Goal: Task Accomplishment & Management: Manage account settings

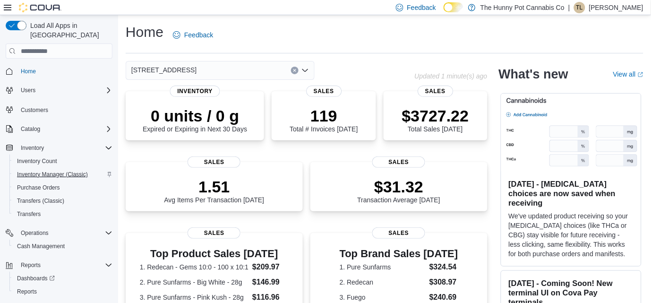
scroll to position [10, 0]
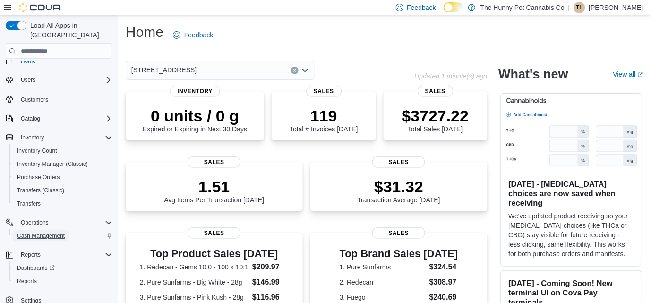
click at [34, 232] on span "Cash Management" at bounding box center [41, 236] width 48 height 8
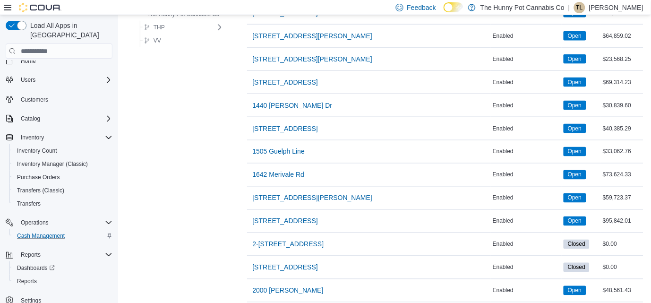
scroll to position [246, 0]
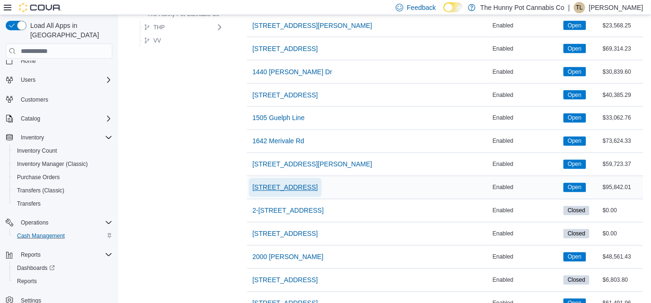
click at [262, 185] on span "[STREET_ADDRESS]" at bounding box center [285, 187] width 65 height 9
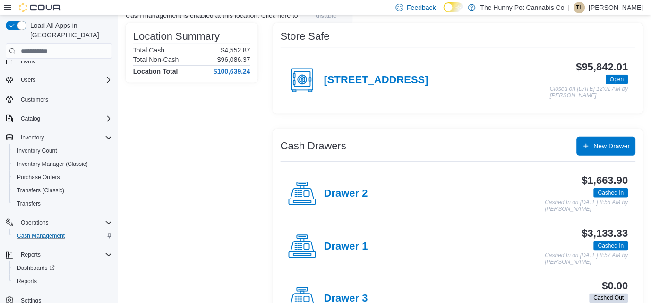
scroll to position [107, 0]
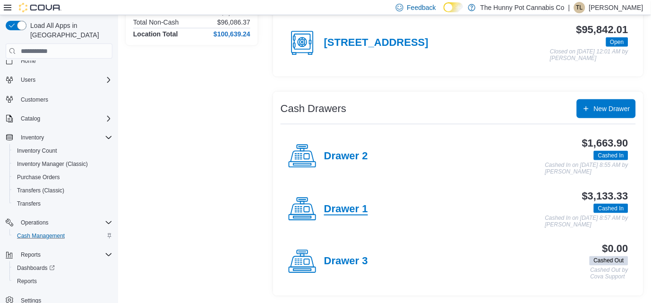
click at [342, 209] on h4 "Drawer 1" at bounding box center [346, 209] width 44 height 12
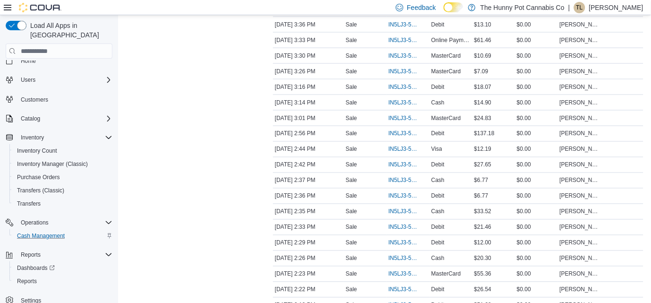
scroll to position [247, 0]
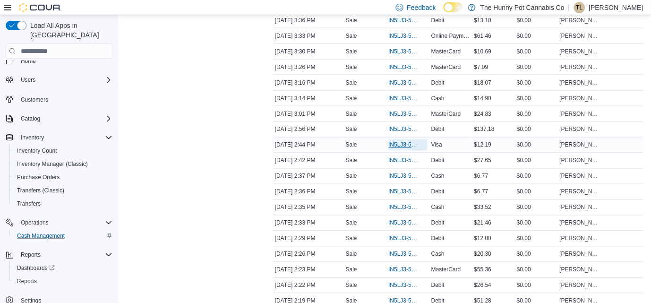
click at [393, 145] on span "IN5LJ3-5948167" at bounding box center [404, 145] width 30 height 8
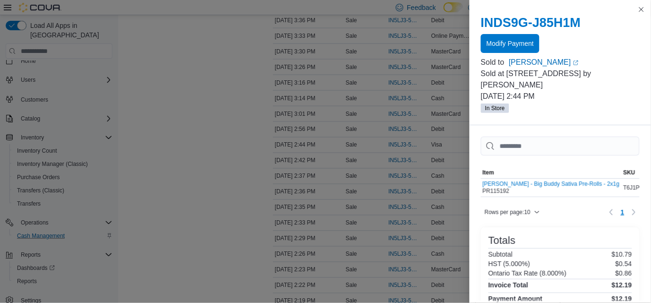
scroll to position [93, 0]
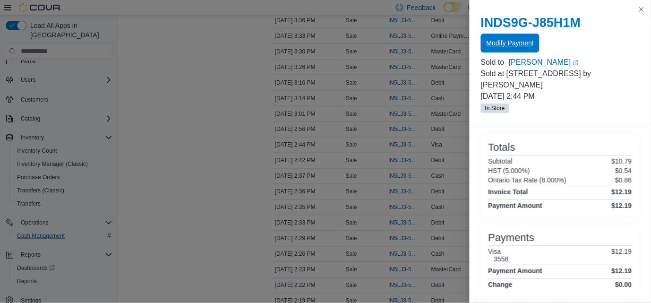
click at [523, 42] on span "Modify Payment" at bounding box center [509, 42] width 47 height 9
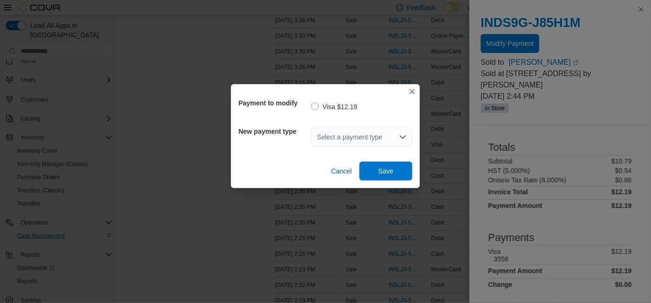
click at [328, 140] on div "Select a payment type" at bounding box center [361, 136] width 101 height 19
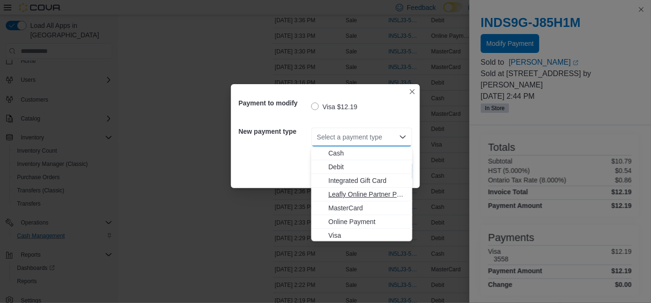
scroll to position [247, 0]
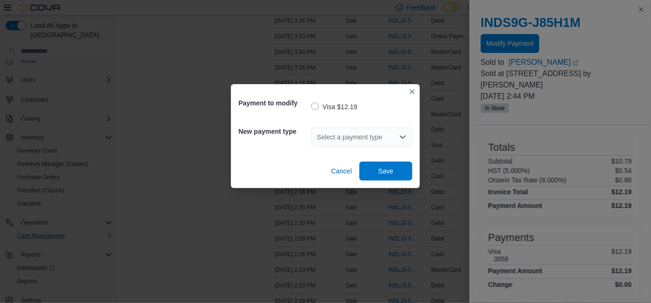
click at [345, 194] on div "Payment to modify Visa $12.19 New payment type Select a payment type Cancel Save" at bounding box center [325, 151] width 651 height 303
click at [342, 142] on div "Select a payment type" at bounding box center [361, 136] width 101 height 19
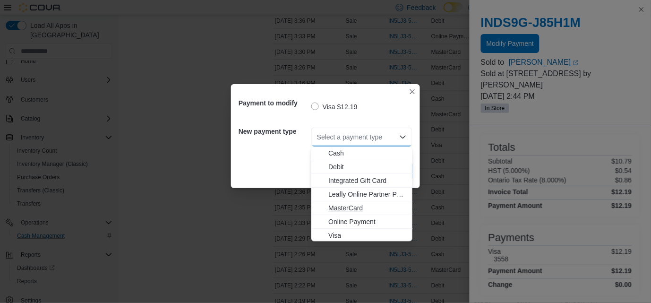
click at [361, 209] on span "MasterCard" at bounding box center [367, 208] width 78 height 9
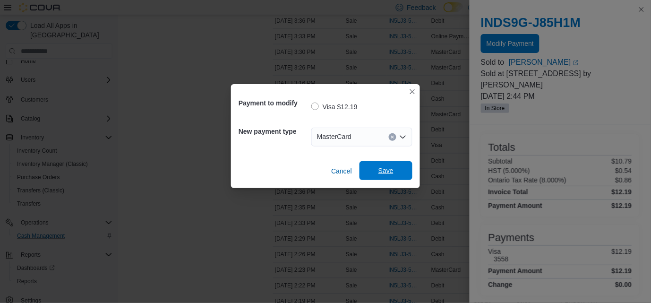
click at [391, 178] on span "Save" at bounding box center [386, 170] width 42 height 19
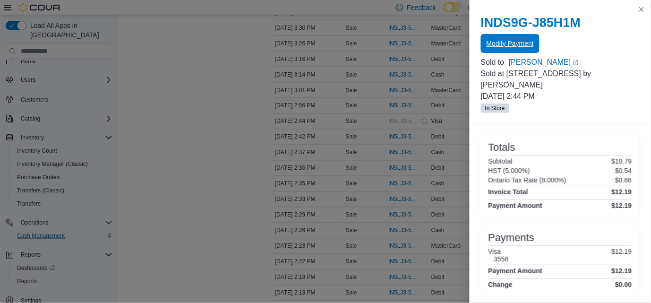
scroll to position [272, 0]
